Goal: Task Accomplishment & Management: Complete application form

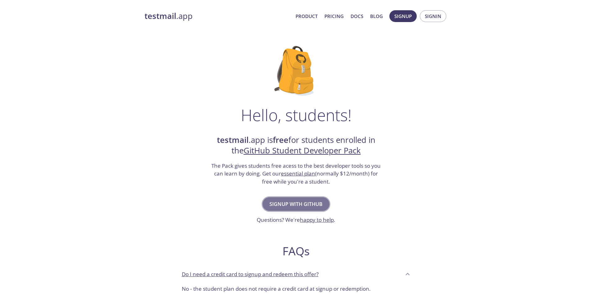
click at [306, 206] on span "Signup with GitHub" at bounding box center [296, 204] width 53 height 9
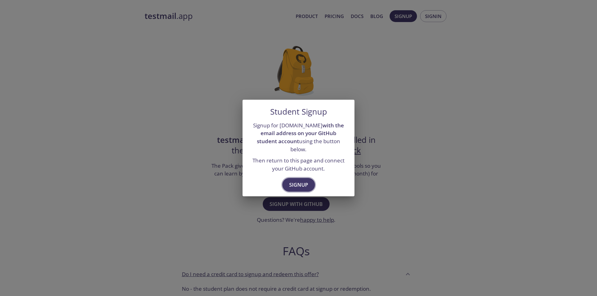
click at [301, 181] on span "Signup" at bounding box center [298, 185] width 19 height 9
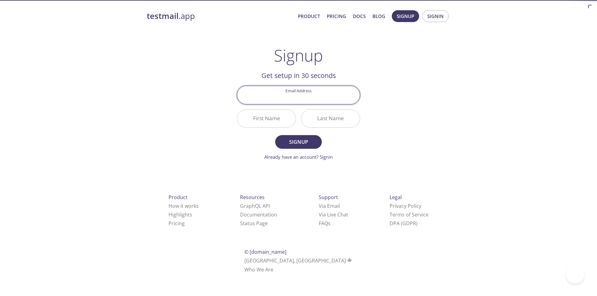
click at [292, 97] on input "Email Address" at bounding box center [298, 95] width 122 height 18
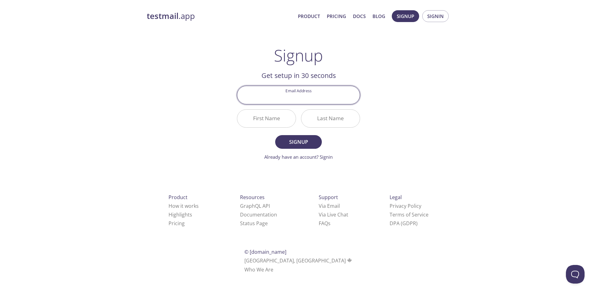
type input "[EMAIL_ADDRESS][DOMAIN_NAME]"
click at [270, 116] on input "First Name" at bounding box center [266, 119] width 58 height 18
type input "OMG"
type input "BLADE"
click at [275, 135] on button "Signup" at bounding box center [298, 142] width 47 height 14
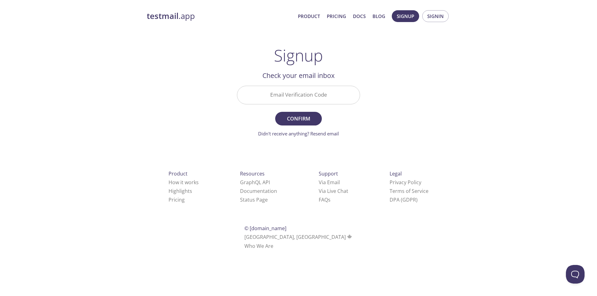
click at [321, 70] on div "Signup Get setup in 30 seconds Email Address abidtechpro@gmail.com First Name O…" at bounding box center [298, 91] width 123 height 91
click at [317, 101] on input "Email Verification Code" at bounding box center [298, 95] width 122 height 18
paste input "GTPYNJU"
type input "GTPYNJU"
click at [303, 116] on span "Confirm" at bounding box center [298, 118] width 33 height 9
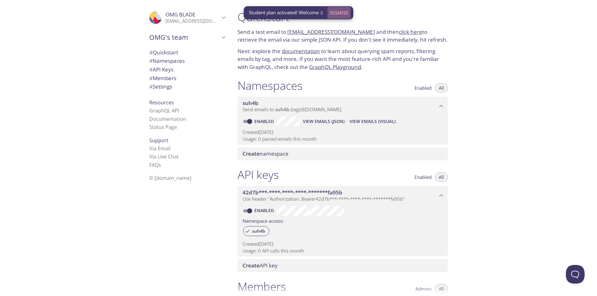
click at [339, 11] on span "Dismiss" at bounding box center [339, 13] width 18 height 8
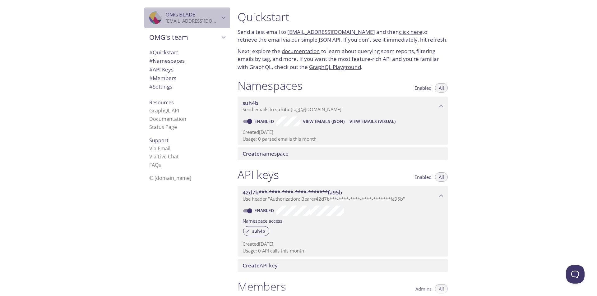
click at [186, 16] on span "OMG BLADE" at bounding box center [180, 14] width 30 height 7
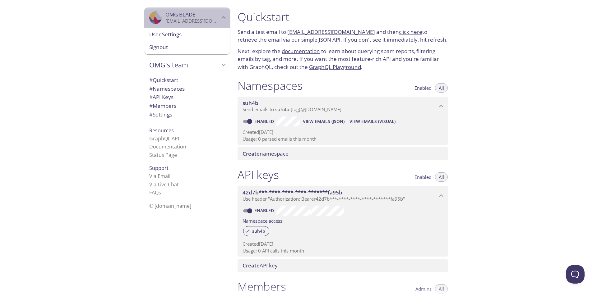
click at [184, 18] on p "[EMAIL_ADDRESS][DOMAIN_NAME]" at bounding box center [192, 21] width 54 height 6
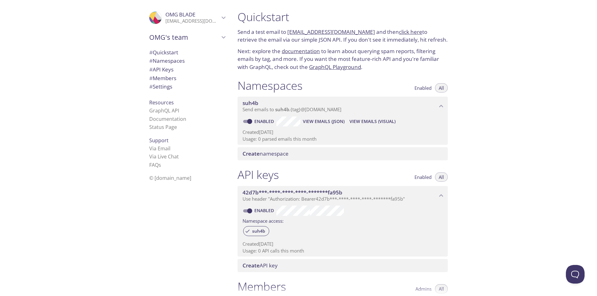
click at [158, 54] on span "# Quickstart" at bounding box center [163, 52] width 29 height 7
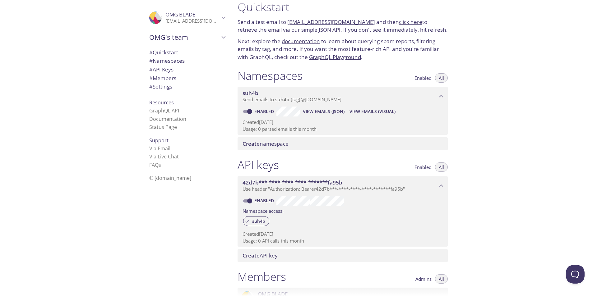
scroll to position [146, 0]
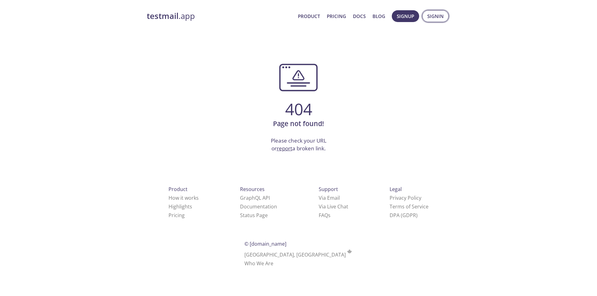
click at [435, 14] on span "Signin" at bounding box center [435, 16] width 16 height 8
click at [427, 14] on button "Signin" at bounding box center [435, 16] width 26 height 12
click at [177, 17] on strong "testmail" at bounding box center [163, 16] width 32 height 11
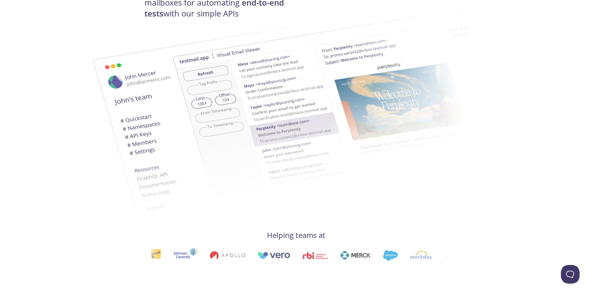
scroll to position [311, 0]
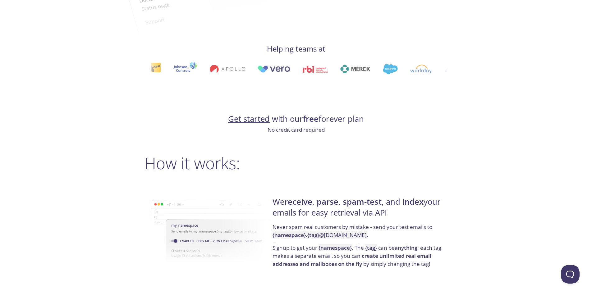
click at [251, 120] on link "Get started" at bounding box center [249, 118] width 42 height 11
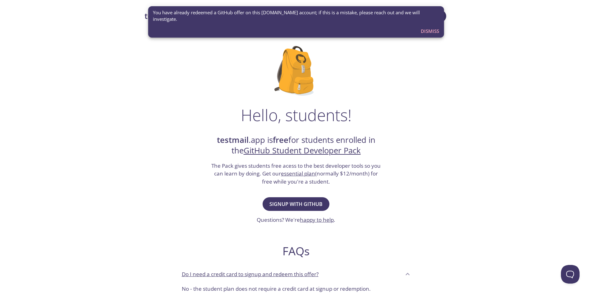
click at [433, 27] on span "Dismiss" at bounding box center [430, 31] width 18 height 8
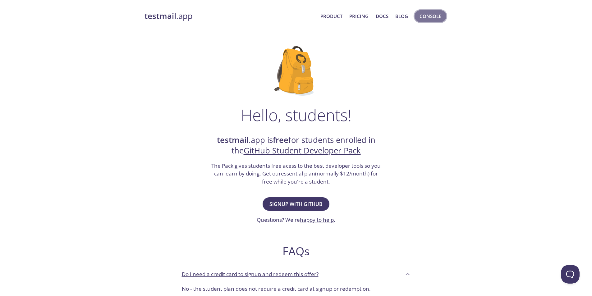
click at [426, 18] on span "Console" at bounding box center [431, 16] width 22 height 8
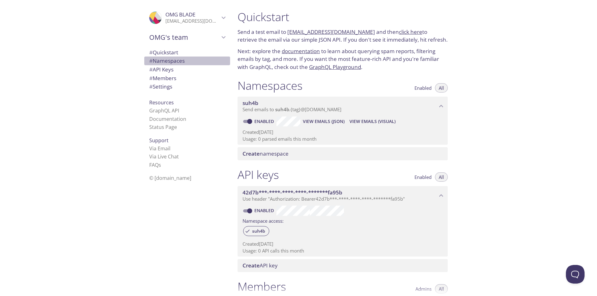
click at [161, 60] on span "# Namespaces" at bounding box center [166, 60] width 35 height 7
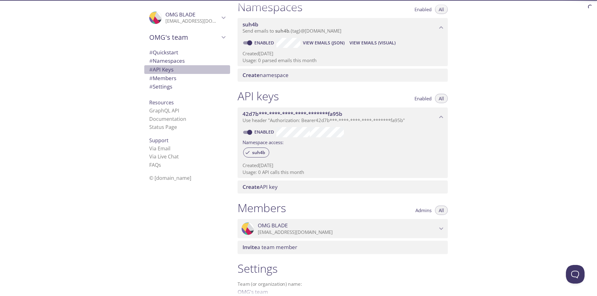
click at [162, 68] on span "# API Keys" at bounding box center [161, 69] width 24 height 7
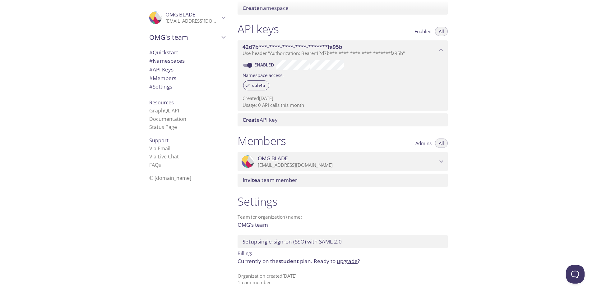
click at [163, 63] on span "# Namespaces" at bounding box center [166, 60] width 35 height 7
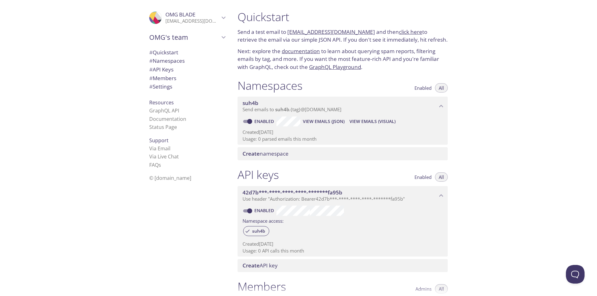
click at [274, 157] on span "Create namespace" at bounding box center [265, 153] width 46 height 7
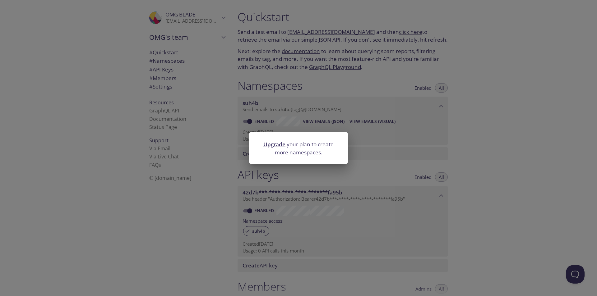
click at [433, 131] on div "Upgrade your plan to create more namespaces." at bounding box center [298, 148] width 597 height 296
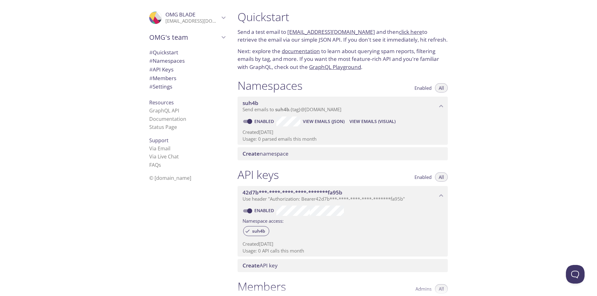
scroll to position [93, 0]
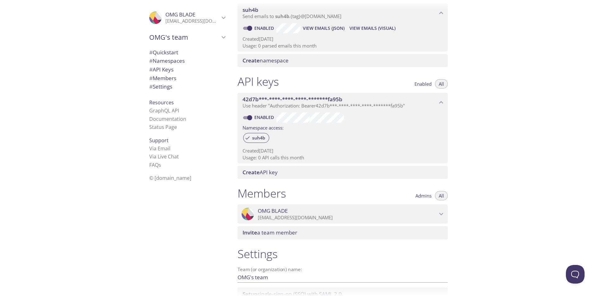
click at [341, 169] on div "Create API key" at bounding box center [343, 172] width 210 height 13
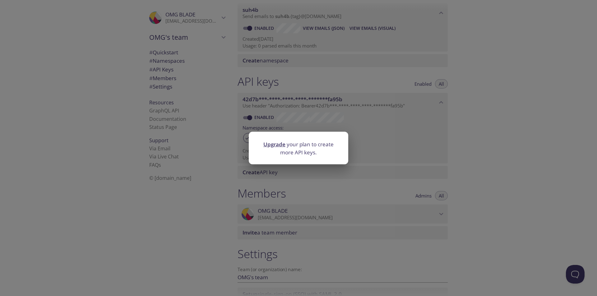
click at [407, 124] on div "Upgrade your plan to create more API keys." at bounding box center [298, 148] width 597 height 296
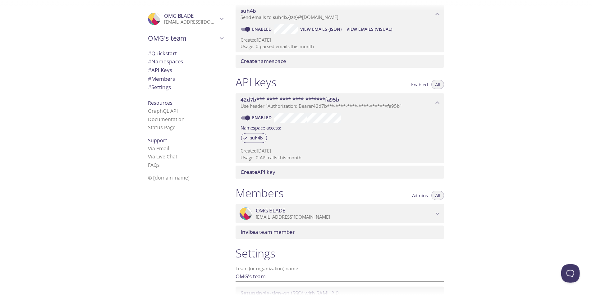
scroll to position [146, 0]
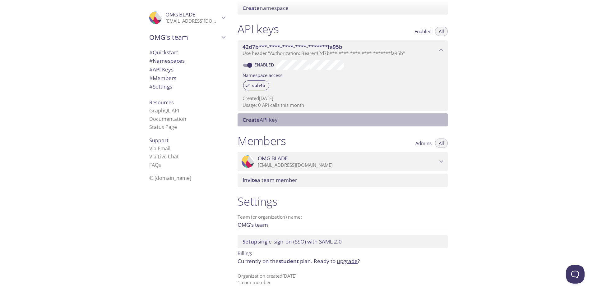
click at [299, 116] on div "Create API key" at bounding box center [343, 119] width 210 height 13
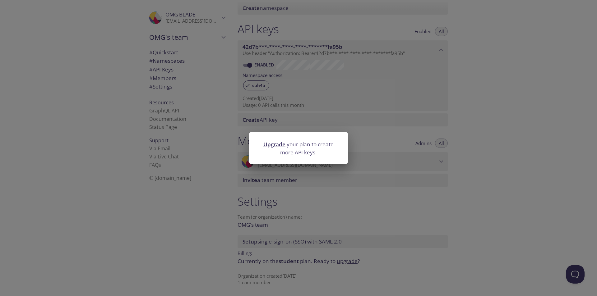
click at [278, 145] on link "Upgrade" at bounding box center [274, 144] width 22 height 7
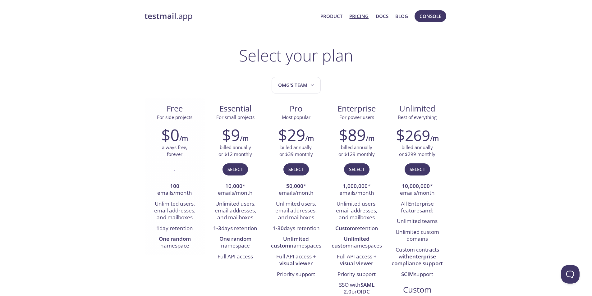
scroll to position [62, 0]
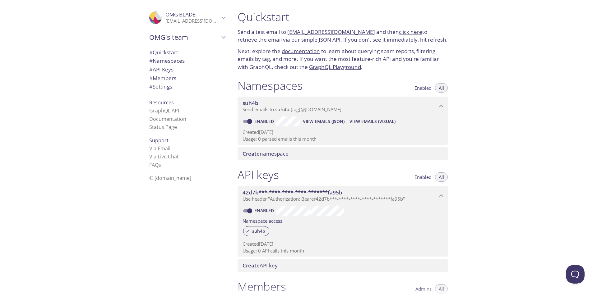
click at [320, 108] on span "Send emails to suh4b . {tag} @[DOMAIN_NAME]" at bounding box center [291, 109] width 99 height 6
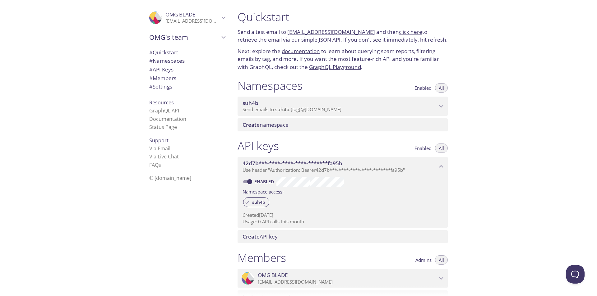
click at [320, 108] on span "Send emails to suh4b . {tag} @[DOMAIN_NAME]" at bounding box center [291, 109] width 99 height 6
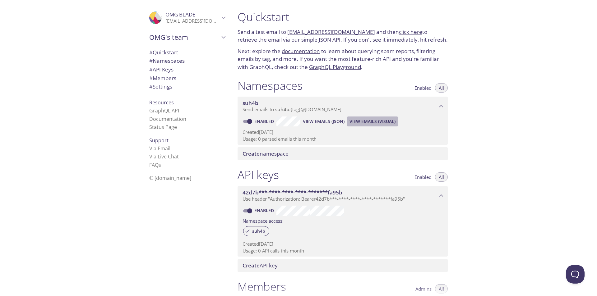
click at [378, 118] on span "View Emails (Visual)" at bounding box center [372, 121] width 46 height 7
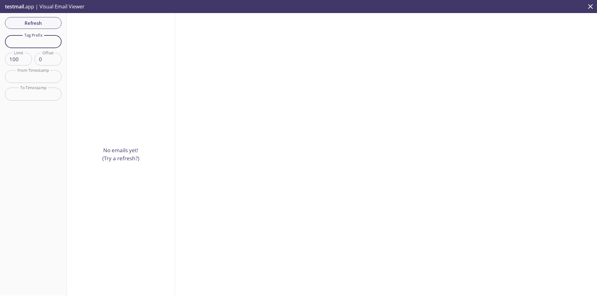
click at [39, 37] on input "text" at bounding box center [33, 41] width 57 height 13
click at [41, 22] on span "Refresh" at bounding box center [33, 23] width 47 height 8
click at [123, 187] on div "No emails yet! (Try a refresh?)" at bounding box center [121, 154] width 108 height 283
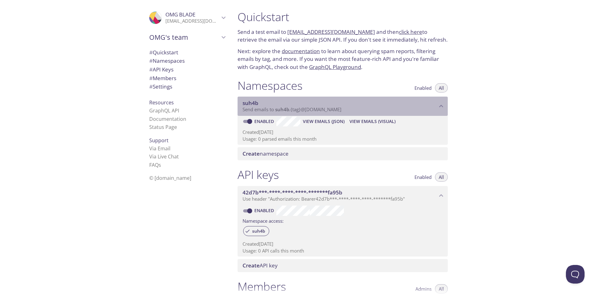
click at [257, 112] on span "Send emails to suh4b . {tag} @[DOMAIN_NAME]" at bounding box center [291, 109] width 99 height 6
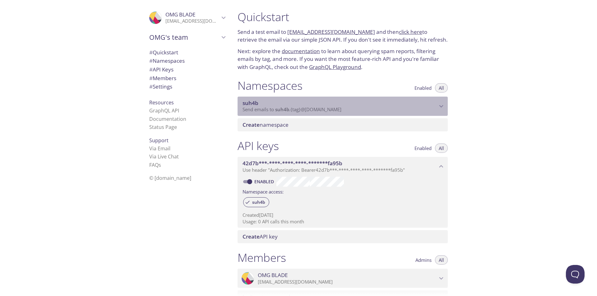
click at [257, 112] on span "Send emails to suh4b . {tag} @[DOMAIN_NAME]" at bounding box center [291, 109] width 99 height 6
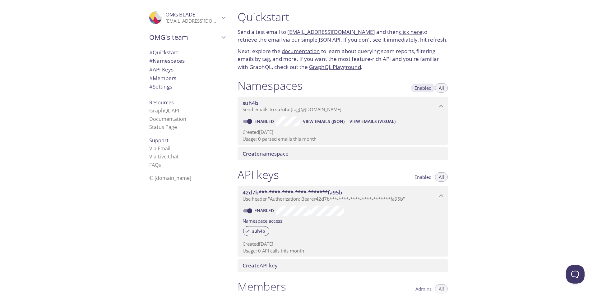
click at [421, 88] on span "Enabled" at bounding box center [422, 88] width 17 height 0
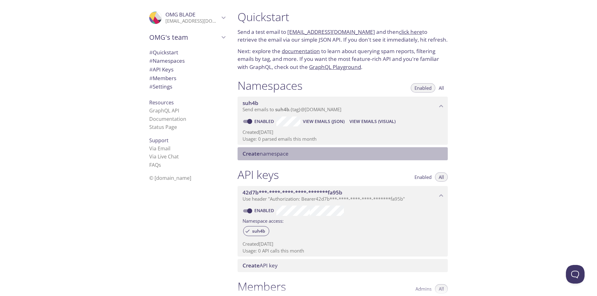
click at [279, 155] on span "Create namespace" at bounding box center [265, 153] width 46 height 7
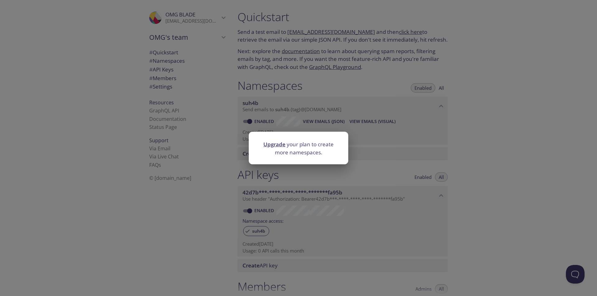
click at [378, 122] on div "Upgrade your plan to create more namespaces." at bounding box center [298, 148] width 597 height 296
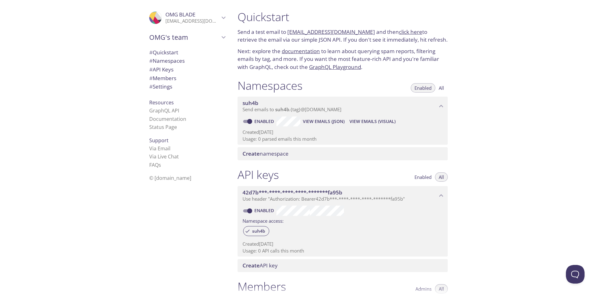
click at [322, 121] on span "View Emails (JSON)" at bounding box center [324, 121] width 42 height 7
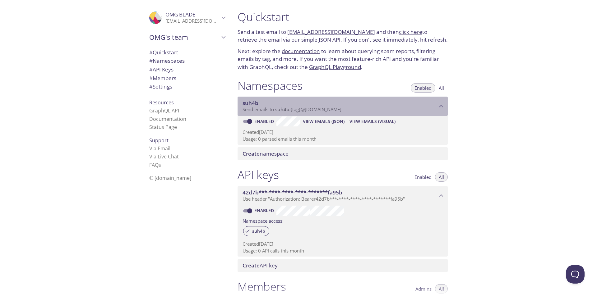
click at [257, 105] on span "suh4b" at bounding box center [250, 102] width 16 height 7
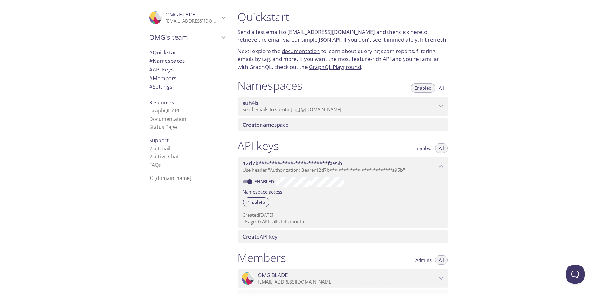
click at [257, 105] on span "suh4b" at bounding box center [250, 102] width 16 height 7
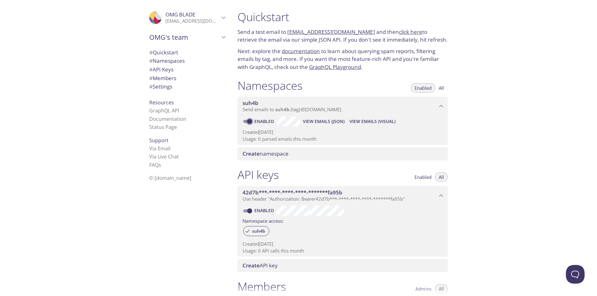
click at [249, 124] on input "Enabled" at bounding box center [249, 121] width 22 height 7
checkbox input "false"
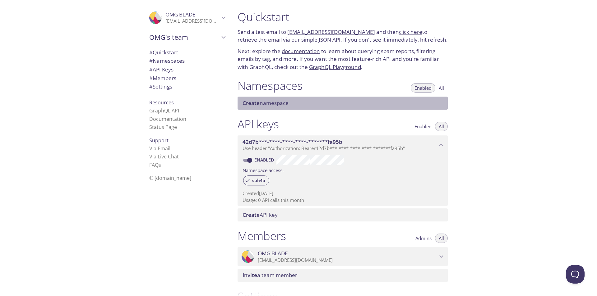
click at [250, 105] on span "Create" at bounding box center [250, 102] width 17 height 7
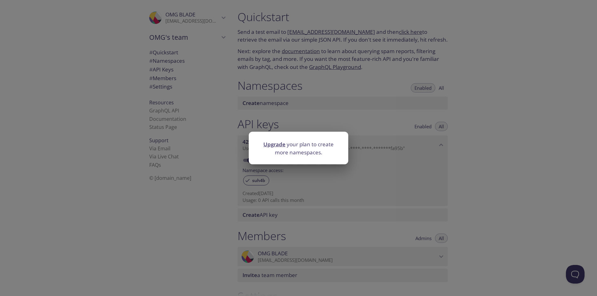
click at [288, 135] on div at bounding box center [298, 136] width 99 height 9
click at [358, 98] on div "Upgrade your plan to create more namespaces." at bounding box center [298, 148] width 597 height 296
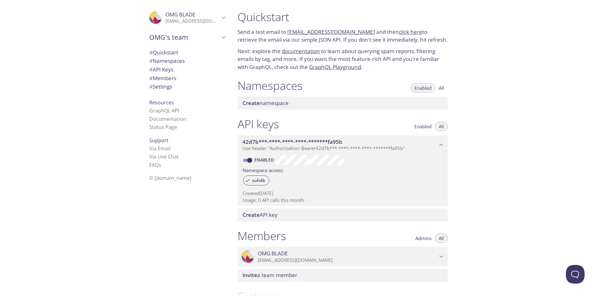
click at [439, 88] on span "All" at bounding box center [441, 88] width 5 height 0
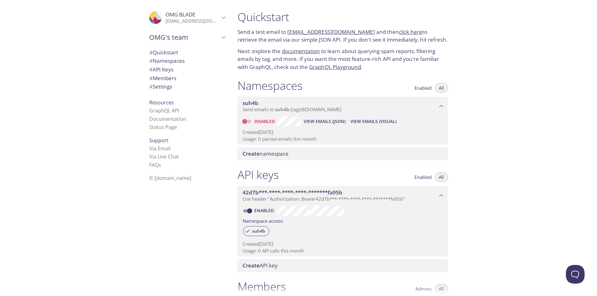
click at [247, 120] on input "Disabled" at bounding box center [244, 121] width 22 height 7
checkbox input "true"
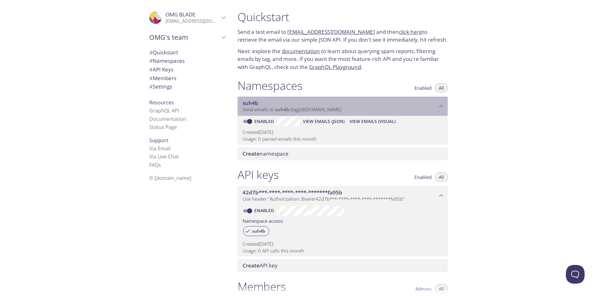
drag, startPoint x: 346, startPoint y: 107, endPoint x: 299, endPoint y: 106, distance: 47.3
click at [299, 106] on div "suh4b Send emails to suh4b . {tag} @[DOMAIN_NAME]" at bounding box center [339, 106] width 195 height 13
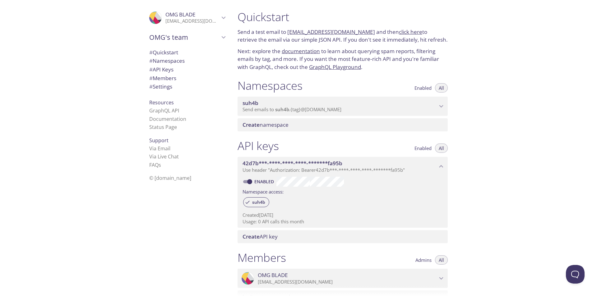
click at [299, 106] on span "suh4b" at bounding box center [339, 103] width 195 height 7
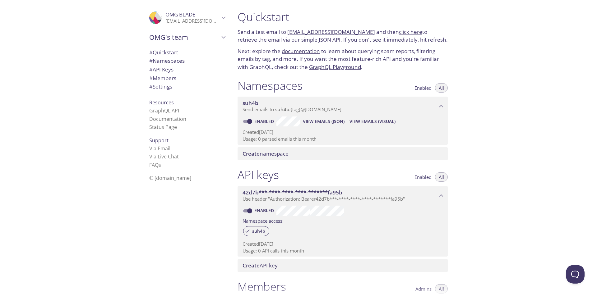
click at [379, 122] on span "View Emails (Visual)" at bounding box center [372, 121] width 46 height 7
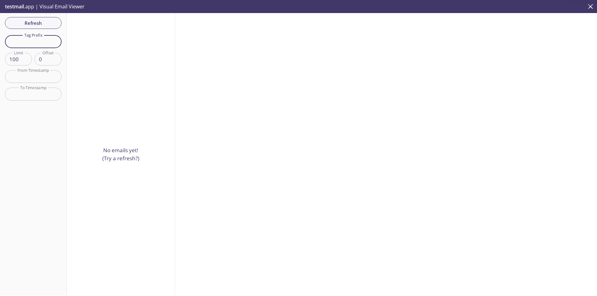
click at [40, 43] on input "text" at bounding box center [33, 41] width 57 height 13
type input "blade"
click at [48, 139] on div "Refresh Filters Tag Prefix blade Tag Prefix Limit 100 Limit Offset 0 Offset Fro…" at bounding box center [33, 154] width 67 height 283
click at [88, 85] on div "No emails yet! (Try a refresh?)" at bounding box center [121, 154] width 108 height 283
click at [53, 35] on input "blade" at bounding box center [33, 41] width 57 height 13
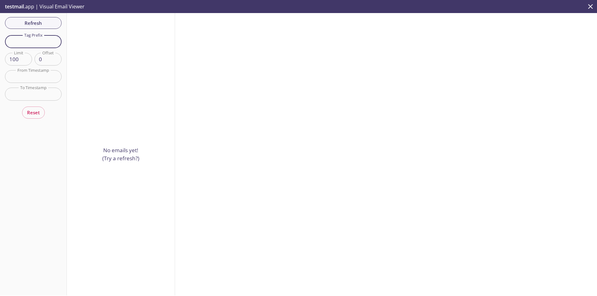
click at [62, 7] on p "testmail .app | Visual Email Viewer" at bounding box center [44, 6] width 88 height 13
click at [36, 7] on p "testmail .app | Visual Email Viewer" at bounding box center [44, 6] width 88 height 13
click at [29, 52] on div "Refresh Filters Tag Prefix Tag Prefix Limit 100 Limit Offset 0 Offset From Time…" at bounding box center [33, 154] width 67 height 283
